Goal: Task Accomplishment & Management: Manage account settings

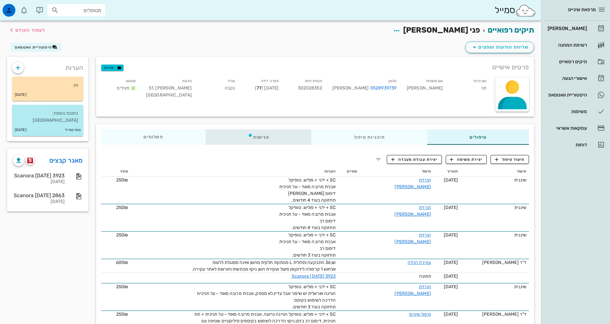
drag, startPoint x: 260, startPoint y: 139, endPoint x: 265, endPoint y: 139, distance: 4.8
click at [263, 140] on div "פגישות" at bounding box center [258, 137] width 106 height 15
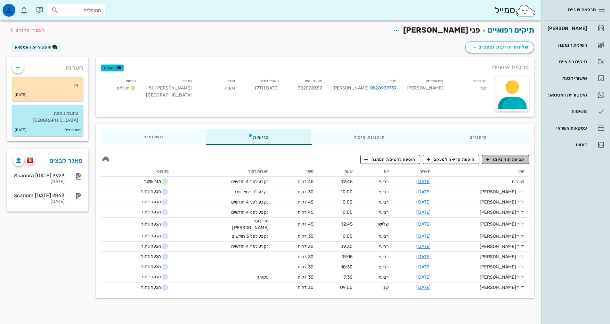
click at [506, 162] on span "קביעת תור ביומן" at bounding box center [505, 160] width 38 height 6
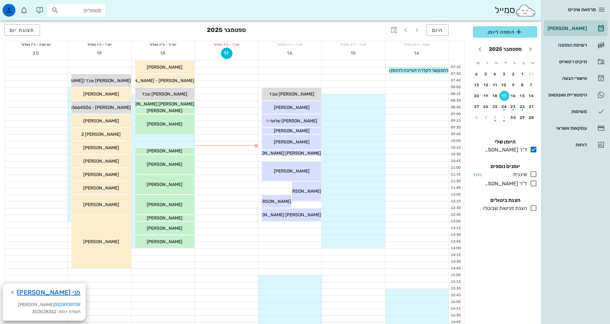
click at [531, 175] on icon at bounding box center [533, 175] width 8 height 8
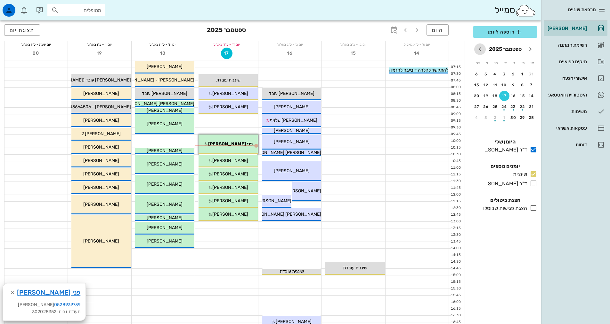
click at [480, 50] on icon "חודש הבא" at bounding box center [480, 49] width 8 height 8
click at [505, 104] on button "21" at bounding box center [504, 107] width 10 height 10
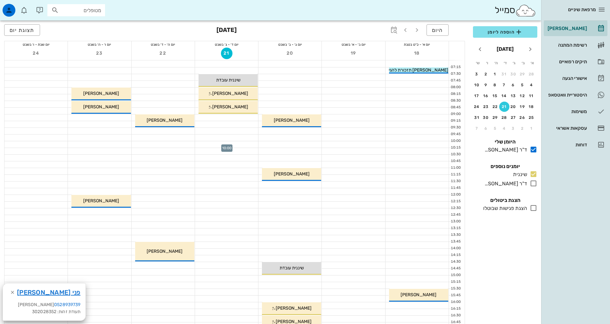
click at [220, 144] on div at bounding box center [226, 144] width 63 height 6
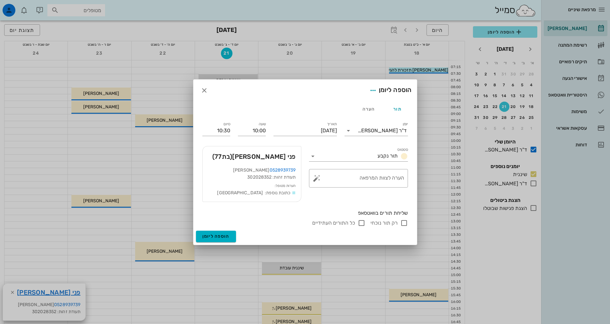
click at [400, 136] on div "יומן ד"ר [PERSON_NAME]" at bounding box center [375, 130] width 71 height 26
click at [401, 131] on div "ד"ר [PERSON_NAME]" at bounding box center [381, 131] width 49 height 6
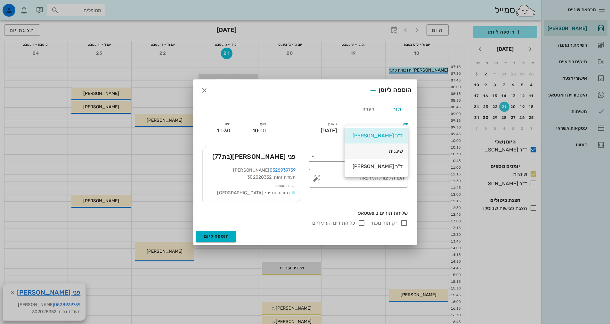
click at [397, 151] on div "שיננית" at bounding box center [375, 151] width 53 height 6
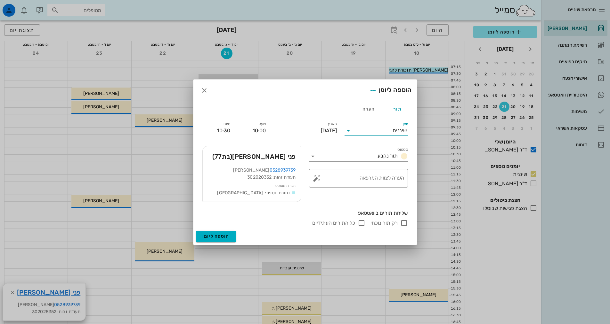
click at [220, 131] on input "10:30" at bounding box center [216, 131] width 28 height 10
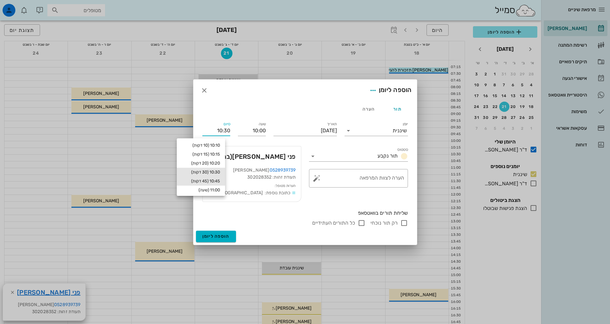
click at [214, 182] on div "10:45 (45 דקות)" at bounding box center [201, 181] width 38 height 5
type input "10:45"
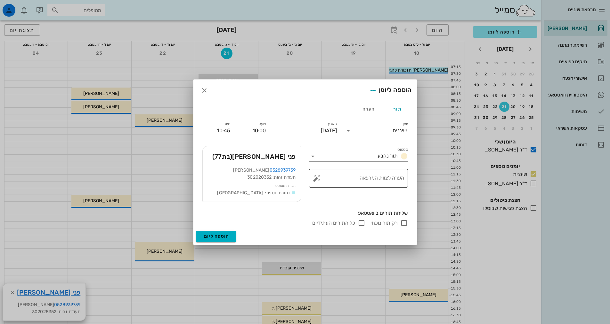
drag, startPoint x: 343, startPoint y: 179, endPoint x: 354, endPoint y: 183, distance: 11.1
click at [344, 179] on textarea "הערה לצוות המרפאה" at bounding box center [361, 179] width 86 height 15
type textarea "נקבע לפני 4 חודשים"
click at [231, 236] on button "הוספה ליומן" at bounding box center [216, 237] width 40 height 12
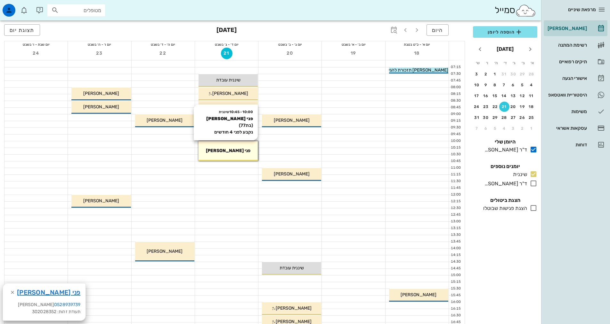
click at [228, 156] on div "10:00 - 10:45 שיננית [PERSON_NAME] (בת 77 ) נקבע לפני 4 חודשים פני [PERSON_NAME]" at bounding box center [227, 151] width 59 height 20
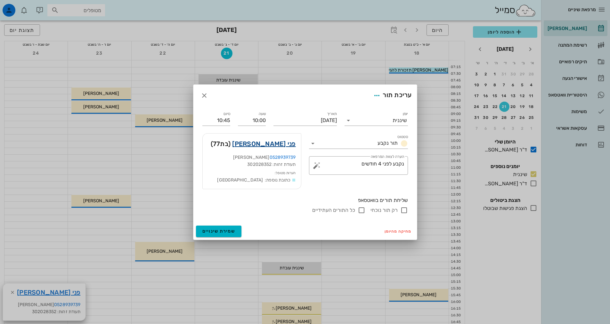
click at [269, 146] on link "פני [PERSON_NAME]" at bounding box center [263, 144] width 63 height 10
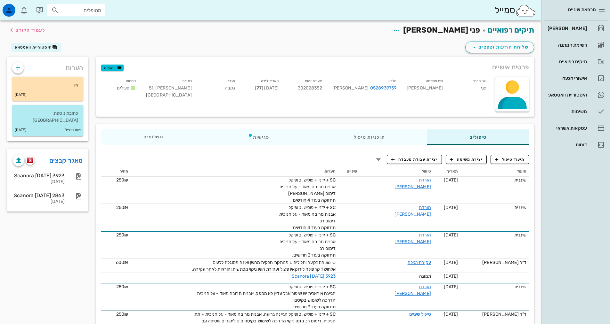
drag, startPoint x: 320, startPoint y: 162, endPoint x: 335, endPoint y: 151, distance: 18.2
click at [329, 152] on div "תיעוד טיפול יצירת משימה יצירת עבודת מעבדה תיעוד תאריך טיפול שיניים הערות מחיר ש…" at bounding box center [315, 311] width 438 height 323
click at [288, 144] on div "פגישות" at bounding box center [258, 137] width 106 height 15
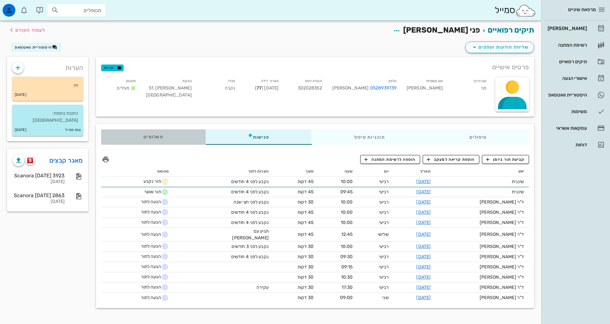
click at [162, 134] on div "תשלומים 0₪" at bounding box center [153, 137] width 104 height 15
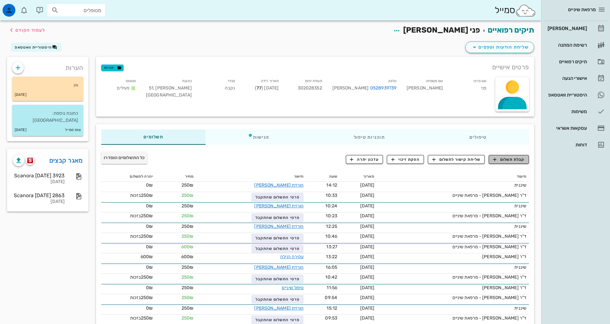
click at [528, 162] on button "קבלת תשלום" at bounding box center [508, 159] width 40 height 9
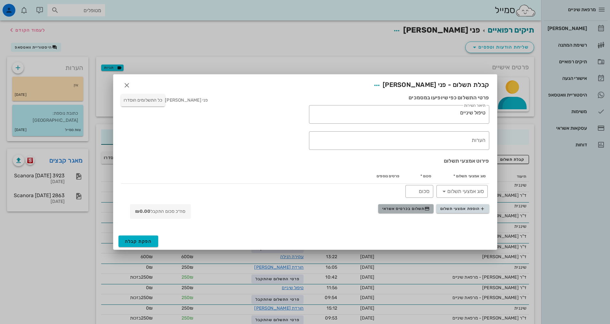
click at [416, 211] on span "תשלום בכרטיס אשראי" at bounding box center [405, 208] width 47 height 5
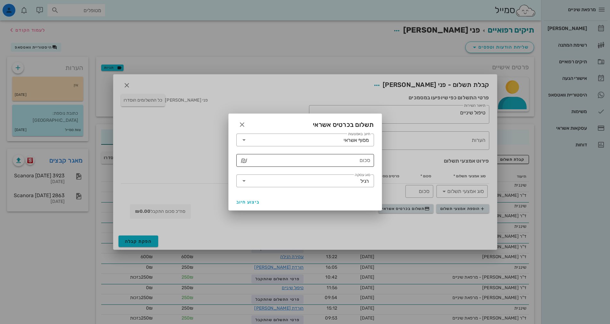
click at [364, 162] on input "סכום" at bounding box center [309, 161] width 121 height 10
type input "250"
click at [269, 141] on input "חיוב באמצעות" at bounding box center [296, 140] width 94 height 10
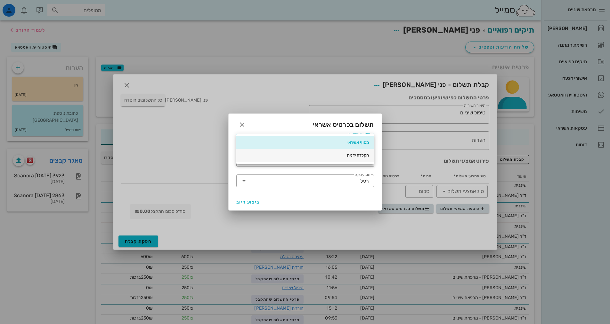
click at [325, 158] on div "הקלדה ידנית" at bounding box center [304, 155] width 127 height 10
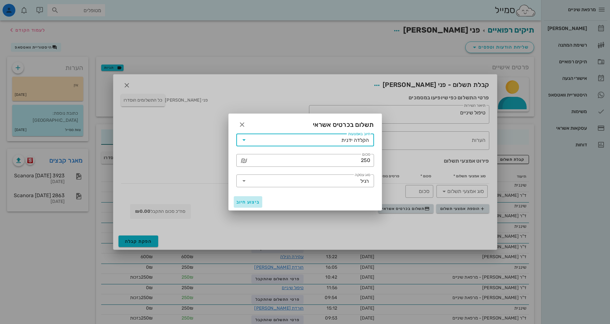
click at [246, 203] on span "ביצוע חיוב" at bounding box center [248, 202] width 24 height 5
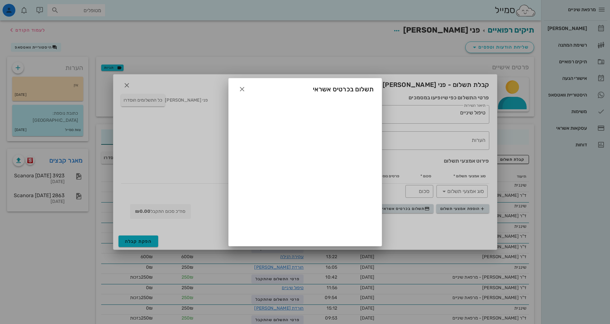
type input "250"
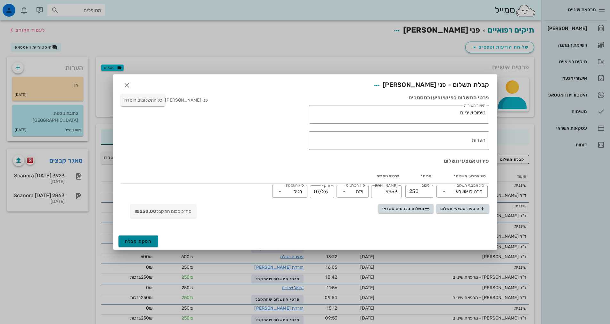
click at [148, 240] on span "הפקת קבלה" at bounding box center [138, 241] width 27 height 5
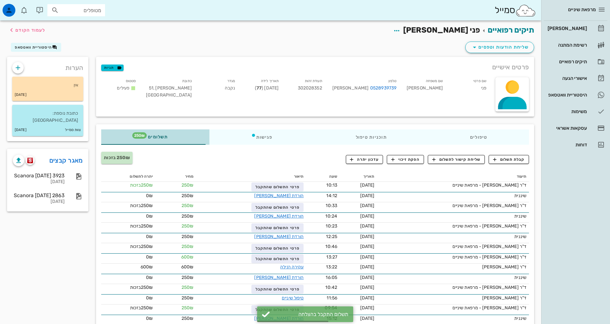
click at [160, 137] on span "תשלומים 250₪" at bounding box center [155, 137] width 25 height 4
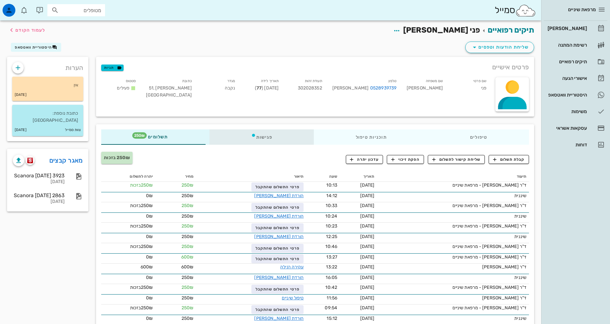
click at [266, 136] on div "פגישות" at bounding box center [261, 137] width 105 height 15
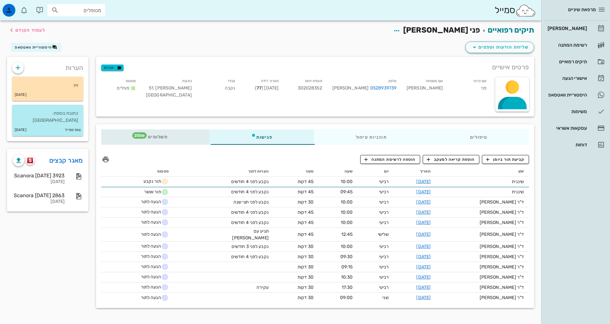
click at [172, 133] on div "תשלומים 250₪" at bounding box center [155, 137] width 108 height 15
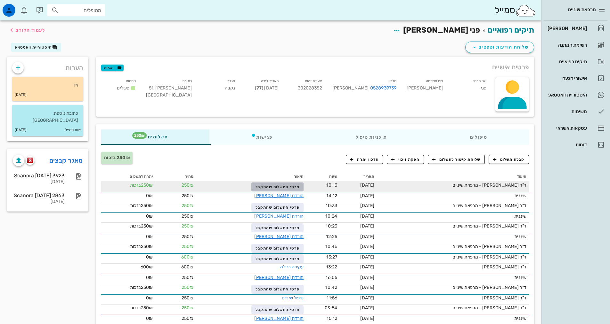
click at [301, 184] on button "פרטי התשלום שהתקבל" at bounding box center [277, 187] width 52 height 9
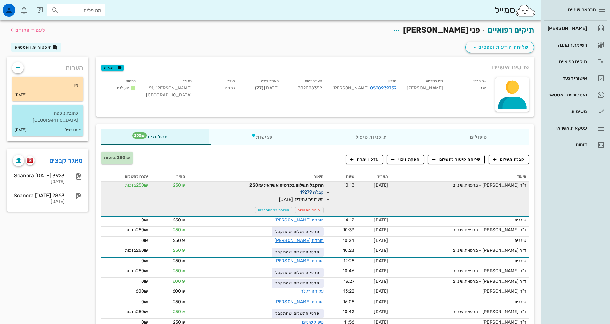
click at [313, 193] on link "קבלה 19279" at bounding box center [312, 192] width 24 height 5
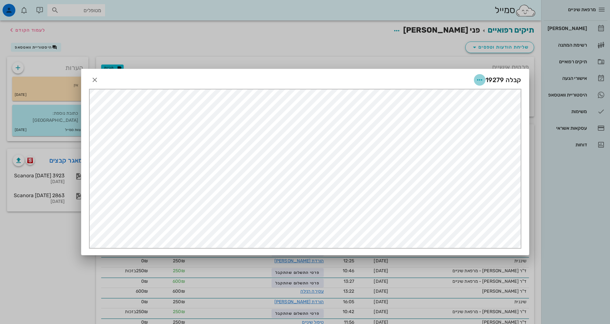
click at [482, 77] on icon "button" at bounding box center [480, 80] width 8 height 8
click at [474, 138] on div "שליחה במייל" at bounding box center [455, 141] width 59 height 15
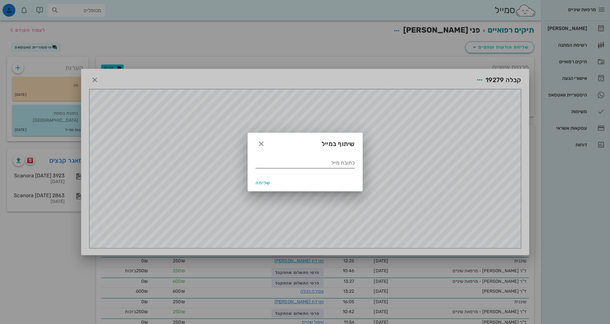
click at [341, 164] on input "כתובת מייל" at bounding box center [304, 163] width 99 height 10
click at [256, 143] on span "button" at bounding box center [261, 144] width 12 height 8
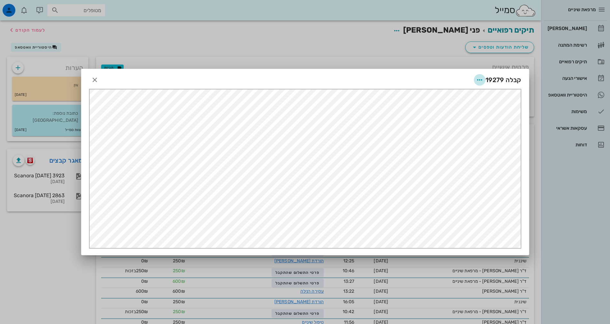
click at [478, 80] on icon "button" at bounding box center [480, 80] width 8 height 8
click at [466, 127] on div "שליחה בוואטסאפ" at bounding box center [462, 127] width 36 height 6
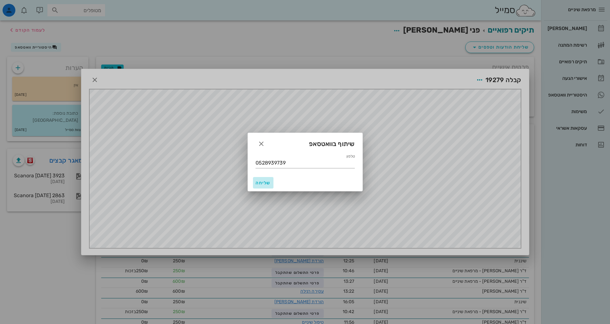
click at [266, 183] on span "שליחה" at bounding box center [262, 182] width 15 height 5
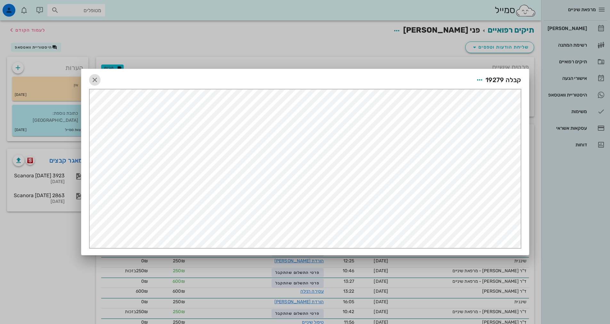
click at [89, 79] on span "button" at bounding box center [95, 80] width 12 height 8
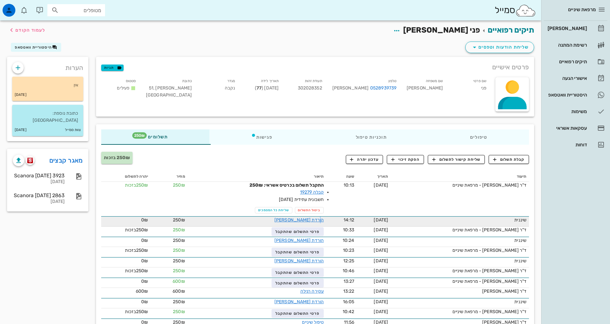
click at [324, 217] on div "הורדת [PERSON_NAME]" at bounding box center [284, 220] width 80 height 7
click at [323, 219] on link "הורדת [PERSON_NAME]" at bounding box center [298, 220] width 49 height 5
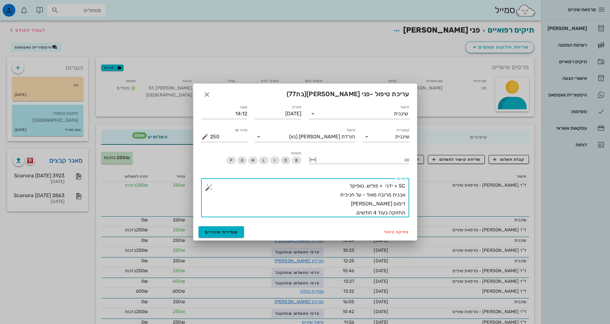
drag, startPoint x: 348, startPoint y: 213, endPoint x: 404, endPoint y: 179, distance: 65.9
click at [404, 179] on div "פירוט SC + ידני + פוליש. טופיקל אבנית מרובה מאוד - על חניכית דימום [PERSON_NAME…" at bounding box center [307, 198] width 195 height 39
type textarea "SC + ידני + פוליש. טופיקל אבנית מרובה מאוד - על חניכית דימום [PERSON_NAME] תחזו…"
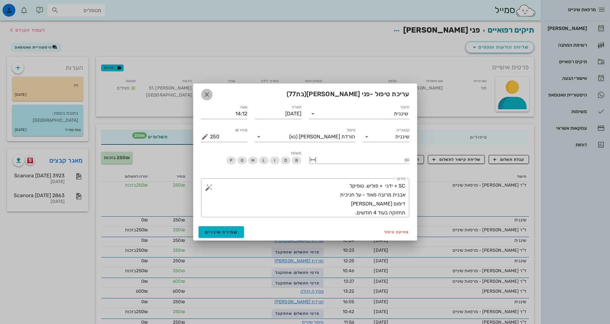
drag, startPoint x: 204, startPoint y: 95, endPoint x: 209, endPoint y: 95, distance: 5.1
click at [206, 95] on icon "button" at bounding box center [207, 95] width 8 height 8
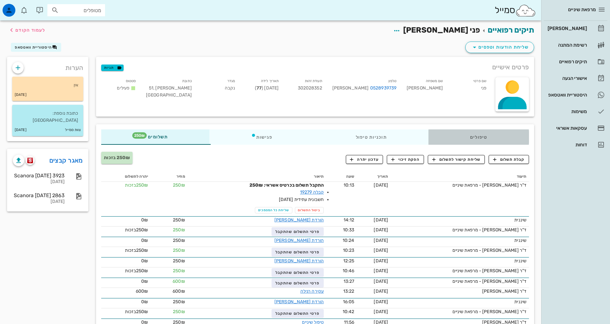
click at [487, 135] on div "טיפולים" at bounding box center [478, 137] width 100 height 15
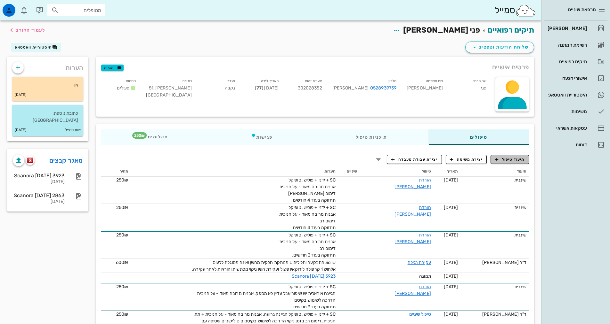
click at [508, 159] on span "תיעוד טיפול" at bounding box center [510, 160] width 30 height 6
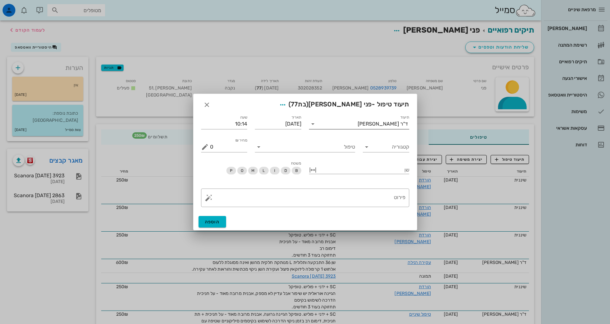
click at [385, 124] on div "ד"ר [PERSON_NAME]" at bounding box center [382, 124] width 50 height 6
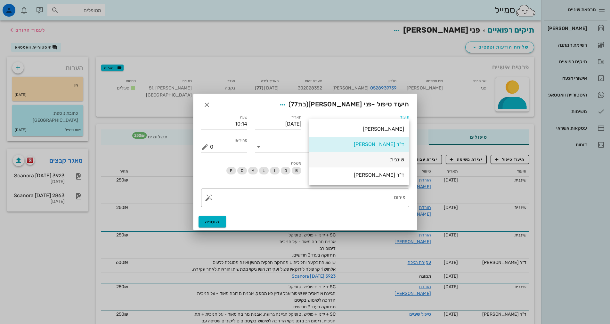
click at [393, 158] on div "שיננית" at bounding box center [359, 160] width 90 height 6
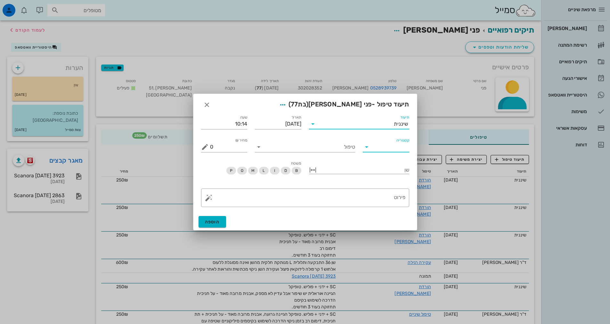
click at [395, 147] on input "קטגוריה" at bounding box center [391, 147] width 36 height 10
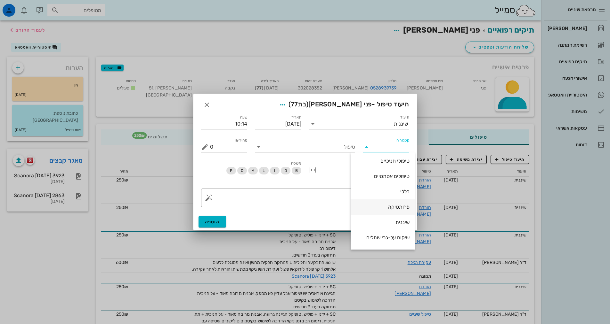
scroll to position [61, 0]
click at [396, 210] on div "שיננית" at bounding box center [383, 209] width 54 height 6
type input "שיננית"
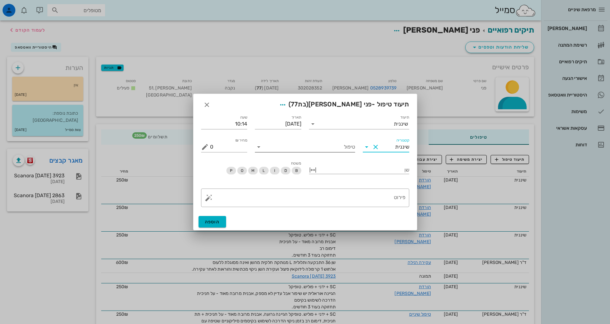
click at [354, 148] on input "טיפול" at bounding box center [309, 147] width 91 height 10
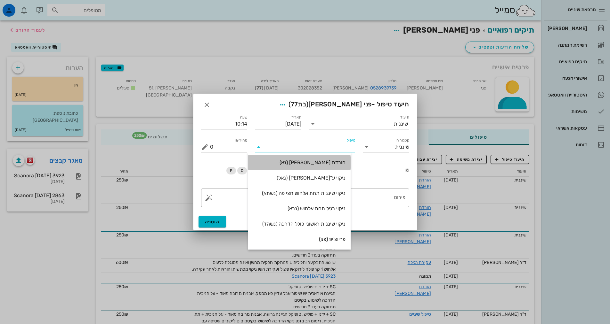
click at [343, 162] on div "הורדת [PERSON_NAME] (נא)" at bounding box center [299, 163] width 92 height 6
type input "250"
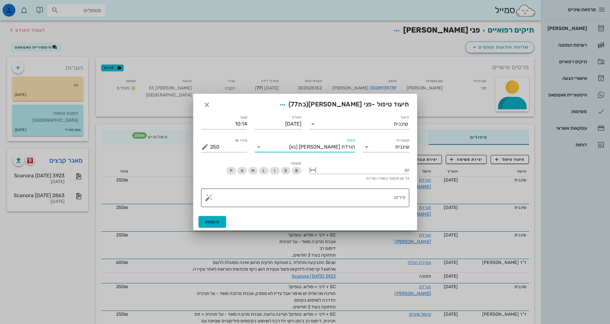
click at [363, 197] on textarea "פירוט" at bounding box center [307, 199] width 195 height 15
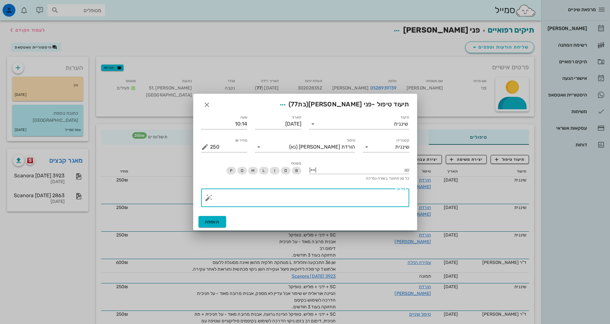
paste textarea "SC + ידני + פוליש. טופיקל אבנית מרובה מאוד - על חניכית דימום [PERSON_NAME] תחזו…"
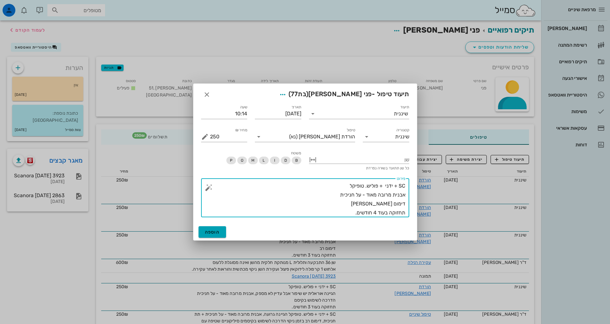
type textarea "SC + ידני + פוליש. טופיקל אבנית מרובה מאוד - על חניכית דימום [PERSON_NAME] תחזו…"
click at [218, 231] on span "הוספה" at bounding box center [212, 232] width 15 height 5
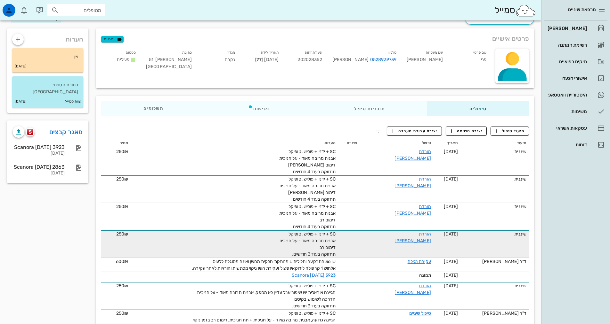
scroll to position [0, 0]
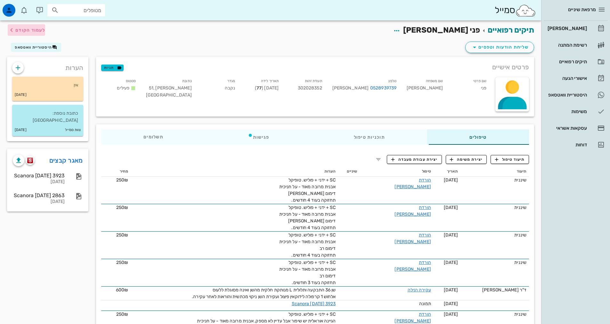
click at [19, 30] on span "לעמוד הקודם" at bounding box center [30, 30] width 30 height 5
click at [43, 30] on span "לעמוד הקודם" at bounding box center [30, 30] width 30 height 5
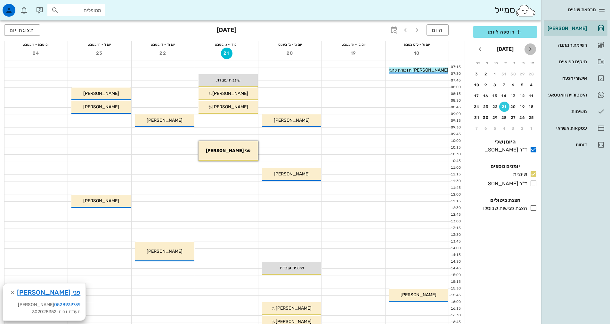
click at [529, 49] on icon "חודש שעבר" at bounding box center [530, 49] width 8 height 8
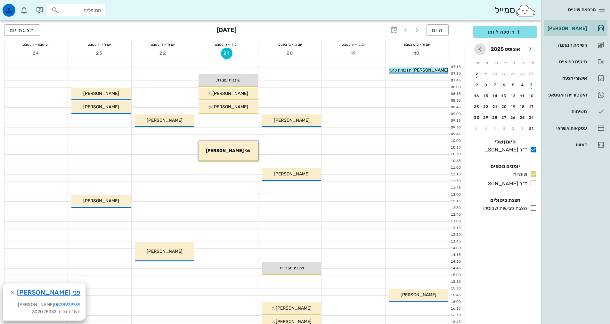
click at [479, 52] on icon "חודש הבא" at bounding box center [480, 49] width 8 height 8
click at [508, 96] on div "17" at bounding box center [504, 96] width 10 height 4
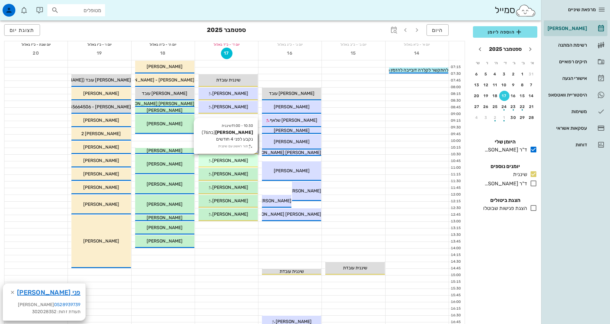
click at [241, 158] on div "[PERSON_NAME]" at bounding box center [227, 160] width 59 height 7
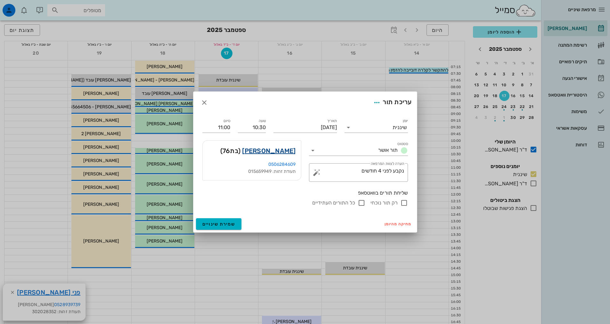
click at [279, 151] on link "[PERSON_NAME]" at bounding box center [268, 151] width 53 height 10
